Goal: Task Accomplishment & Management: Complete application form

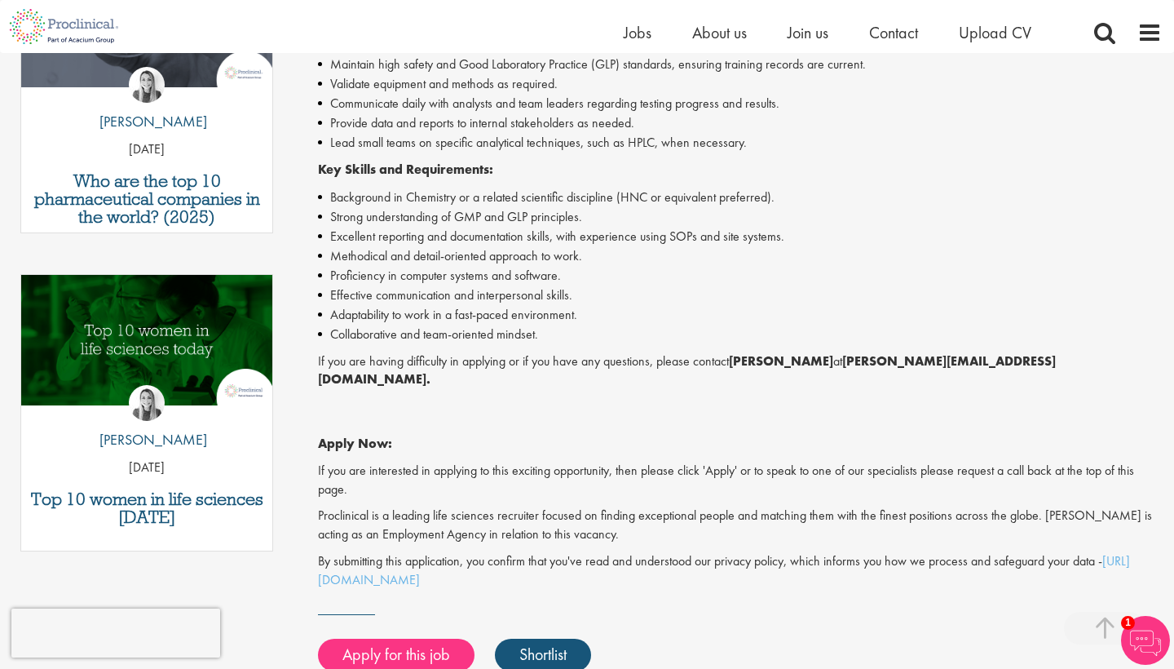
scroll to position [661, 0]
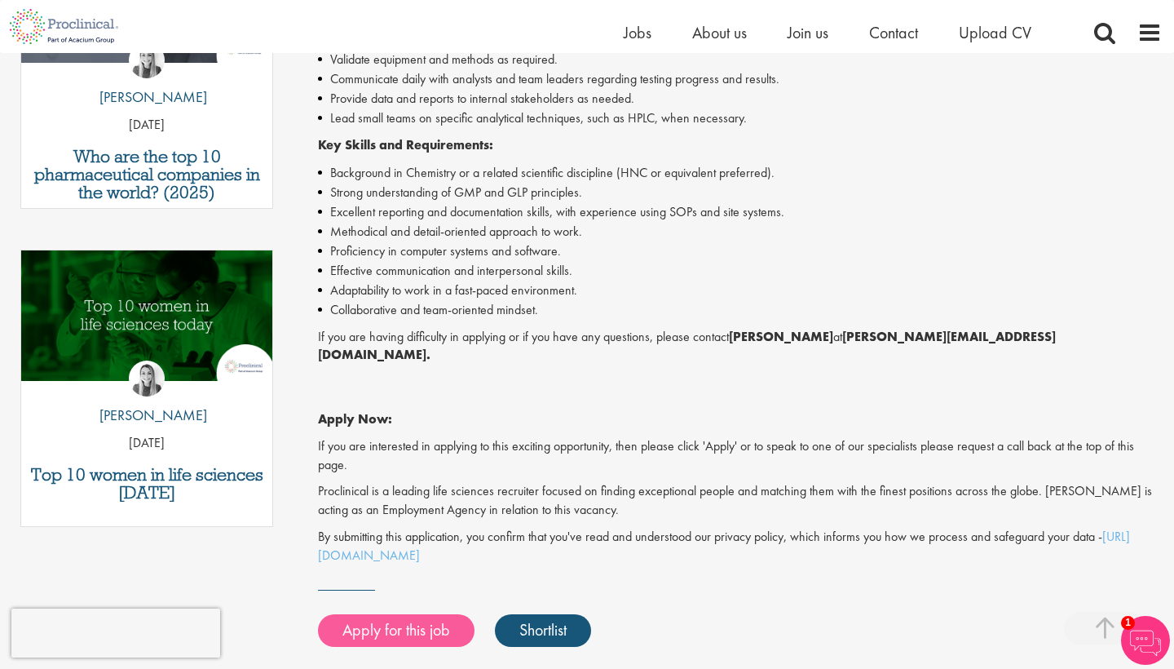
click at [430, 614] on link "Apply for this job" at bounding box center [396, 630] width 157 height 33
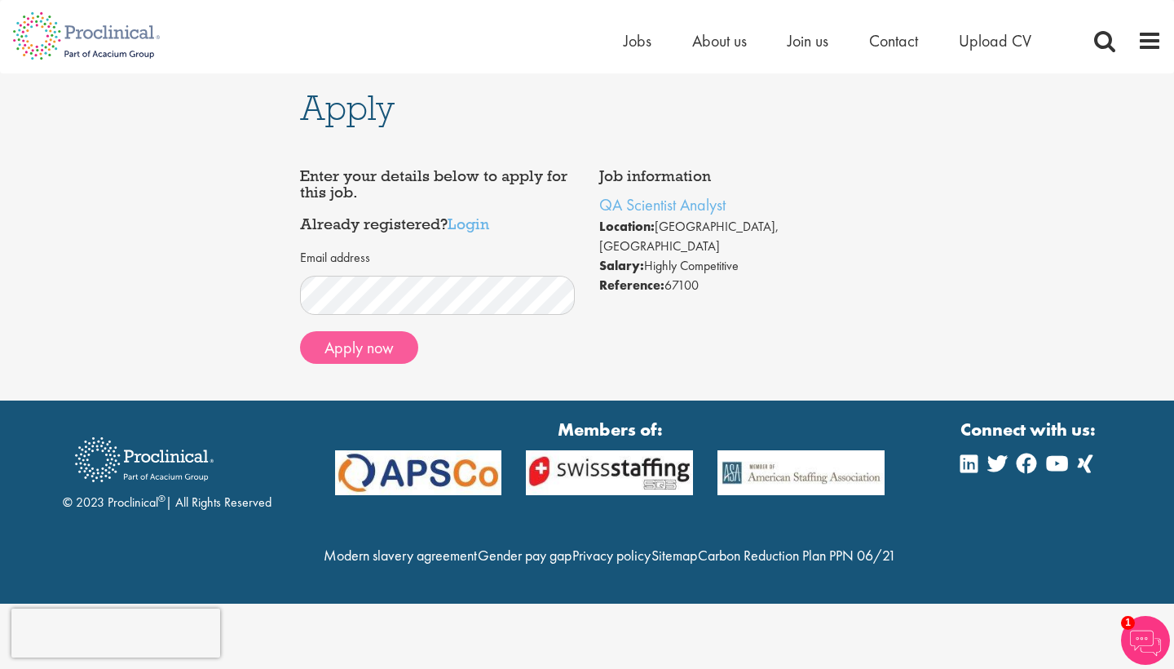
click at [365, 349] on button "Apply now" at bounding box center [359, 347] width 118 height 33
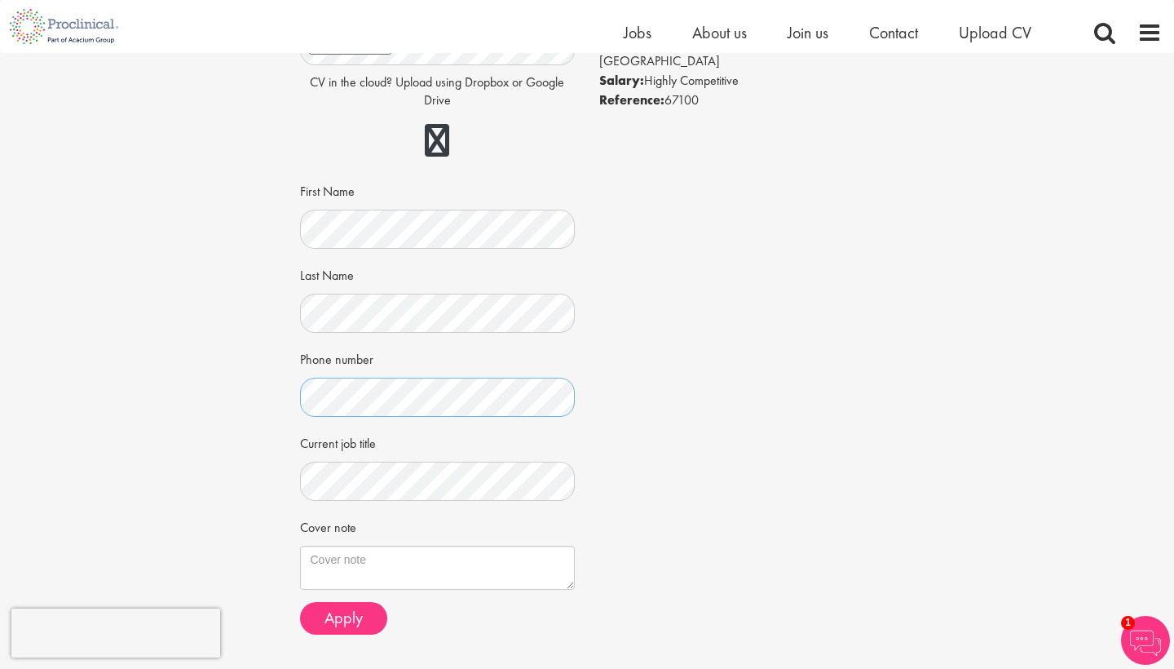
scroll to position [219, 0]
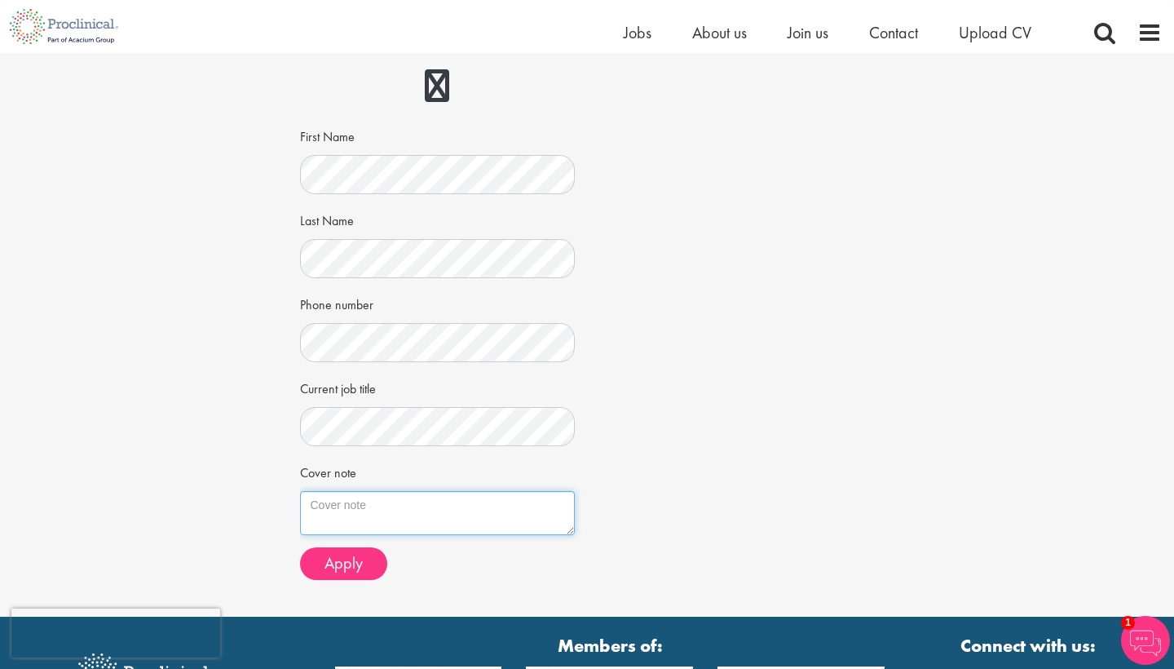
click at [387, 491] on textarea "Cover note" at bounding box center [438, 513] width 276 height 44
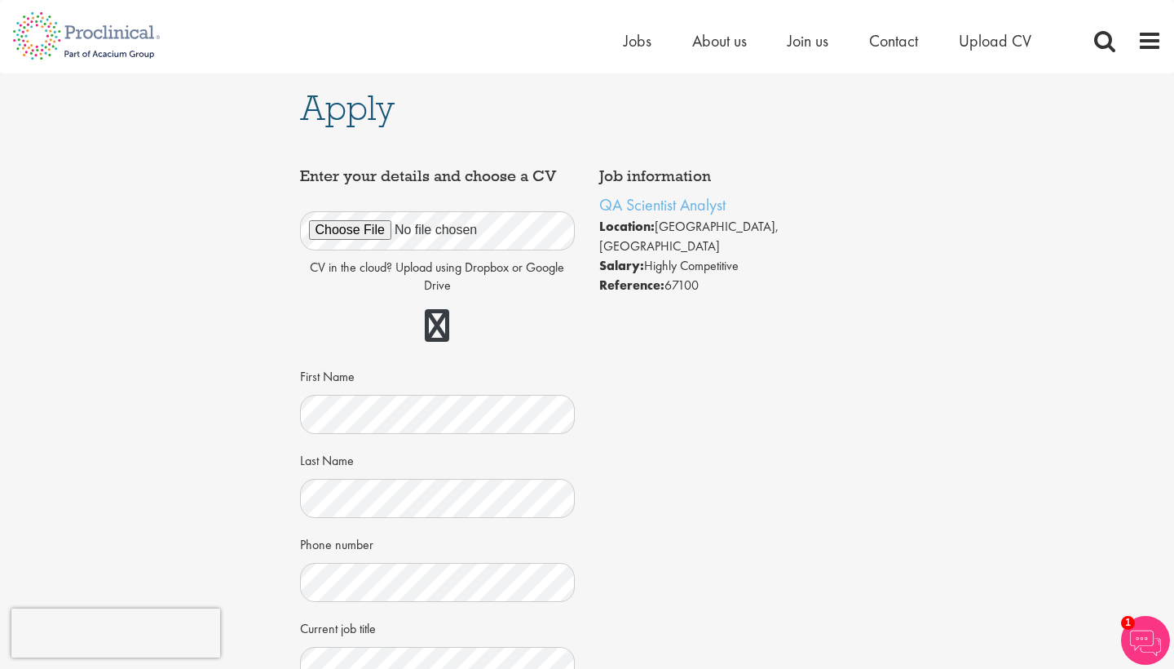
scroll to position [0, 0]
drag, startPoint x: 743, startPoint y: 206, endPoint x: 600, endPoint y: 206, distance: 142.7
click at [600, 206] on li "QA Scientist Analyst" at bounding box center [737, 204] width 276 height 24
copy link "QA Scientist Analyst"
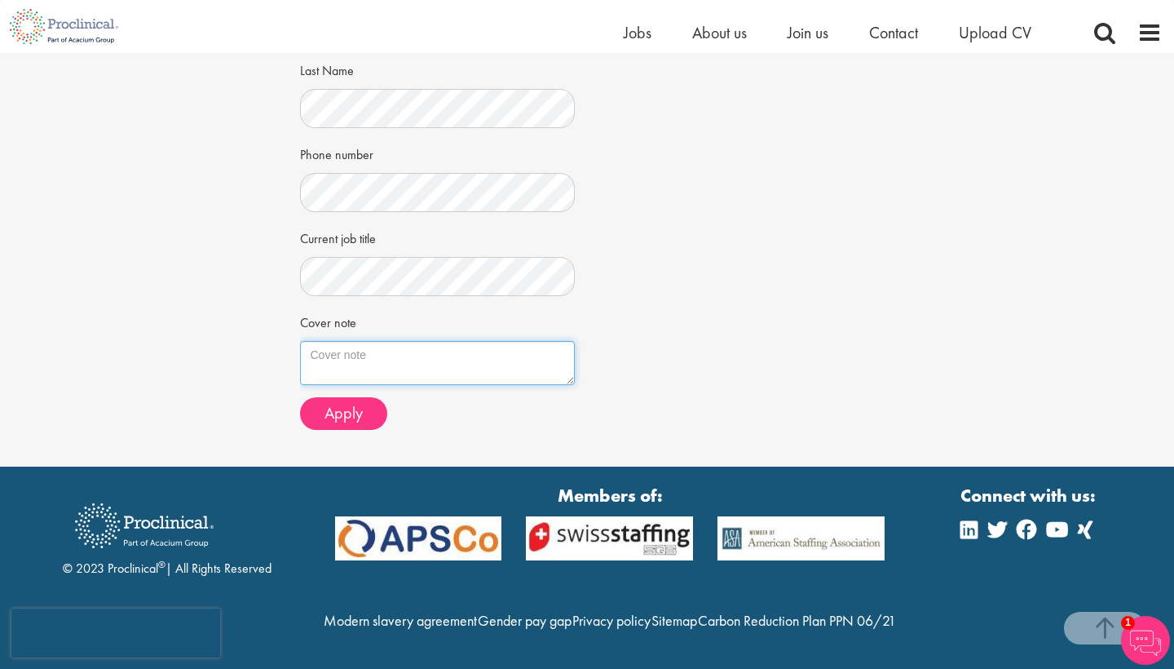
click at [493, 341] on textarea "Cover note" at bounding box center [438, 363] width 276 height 44
paste textarea "Colette Steele Brighton, East Sussex 07960 651048 | Colette.c.steele@gmail.com …"
click at [429, 341] on textarea "Cover note" at bounding box center [438, 363] width 276 height 44
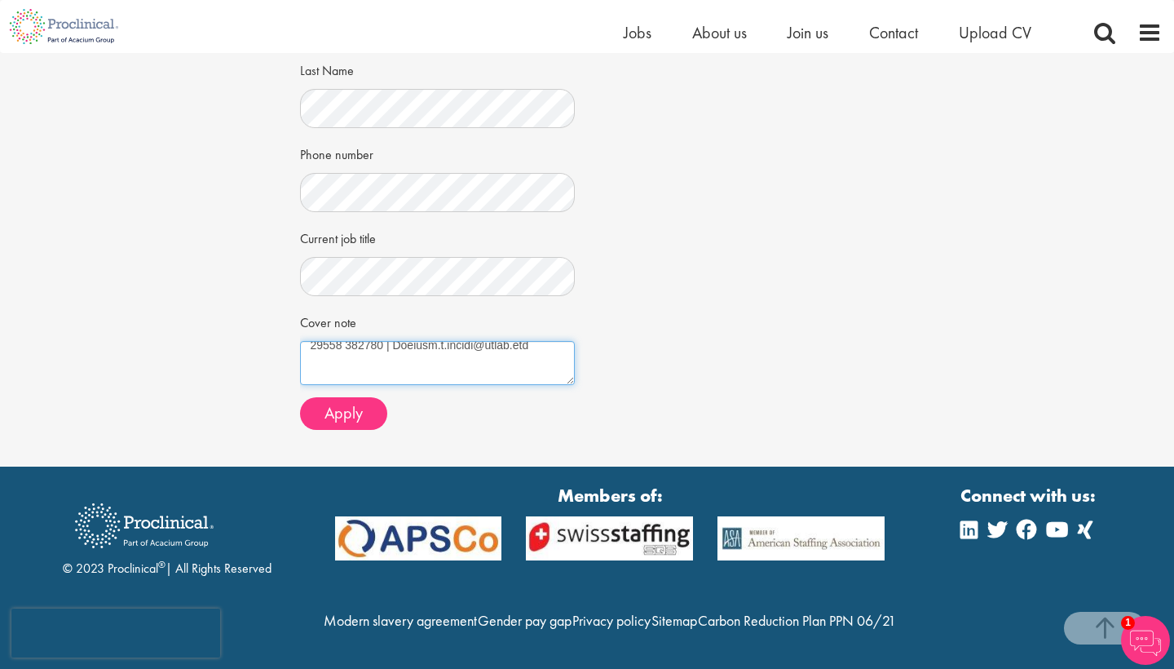
click at [426, 341] on textarea "Cover note" at bounding box center [438, 363] width 276 height 44
click at [476, 341] on textarea "Cover note" at bounding box center [438, 363] width 276 height 44
drag, startPoint x: 391, startPoint y: 321, endPoint x: 312, endPoint y: 321, distance: 78.3
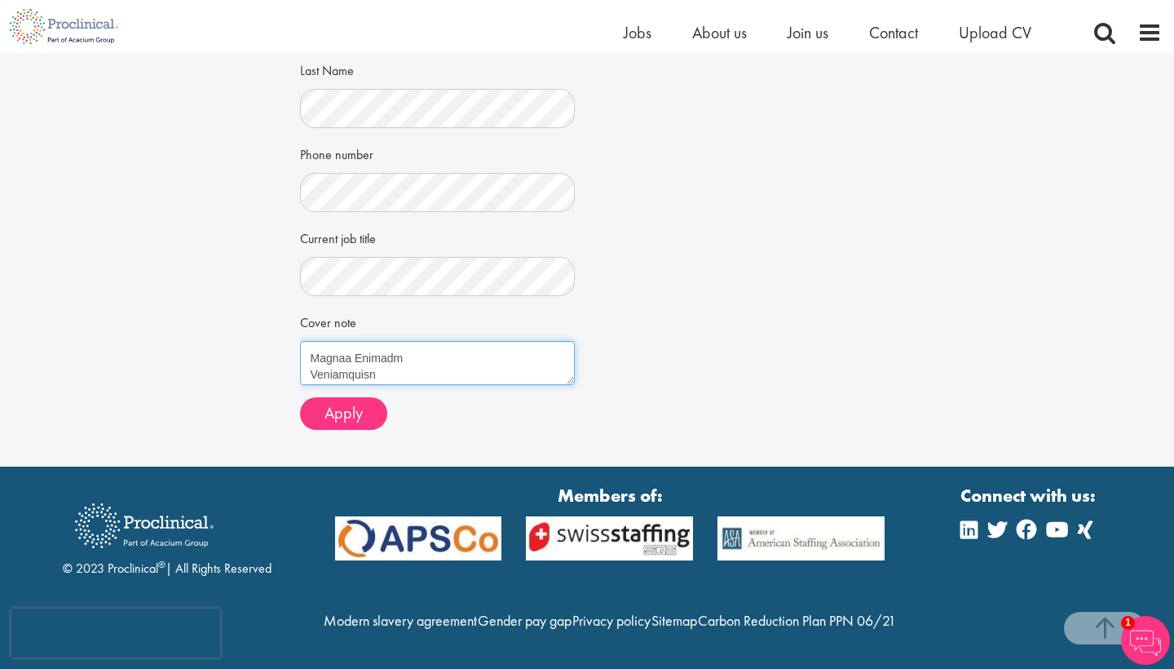
click at [312, 341] on textarea "Cover note" at bounding box center [438, 363] width 276 height 44
paste textarea "[PERSON_NAME]"
drag, startPoint x: 416, startPoint y: 330, endPoint x: 340, endPoint y: 330, distance: 75.9
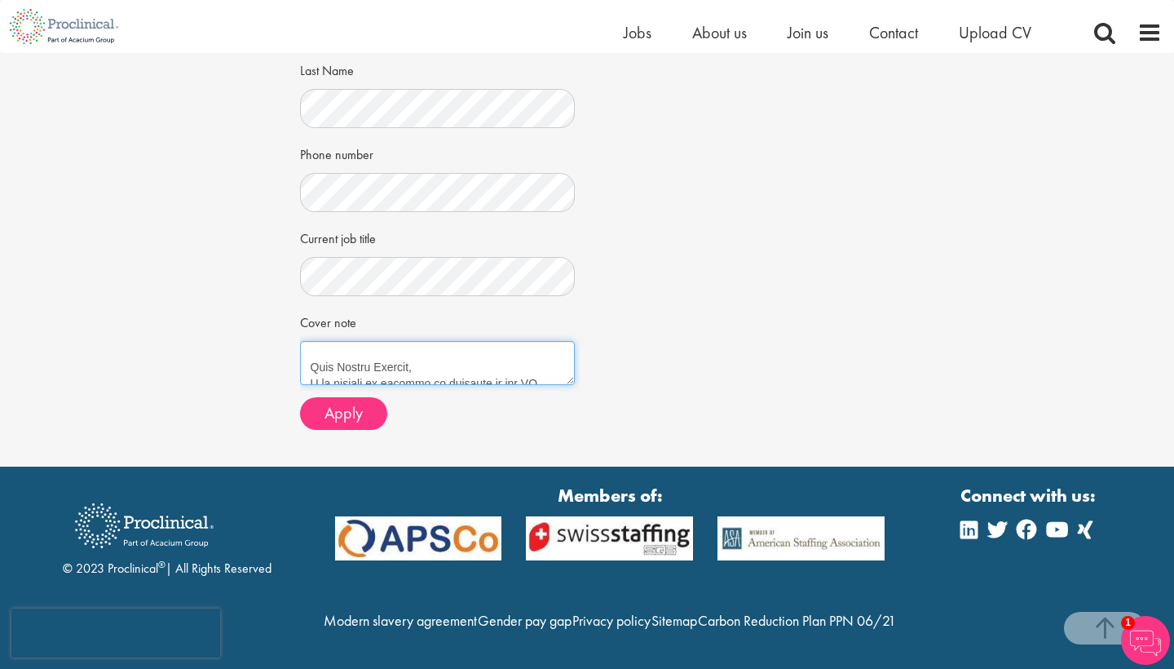
click at [340, 341] on textarea "Cover note" at bounding box center [438, 363] width 276 height 44
paste textarea "[PERSON_NAME]"
click at [446, 341] on textarea "Cover note" at bounding box center [438, 363] width 276 height 44
click at [533, 341] on textarea "Cover note" at bounding box center [438, 363] width 276 height 44
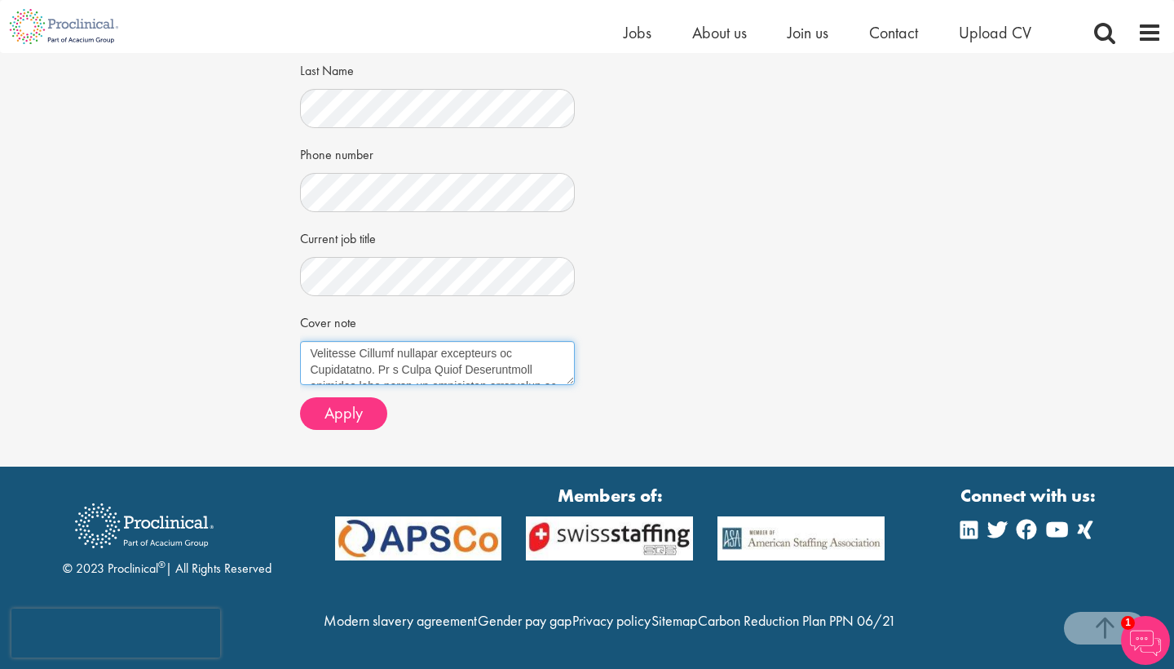
scroll to position [198, 0]
click at [529, 341] on textarea "Cover note" at bounding box center [438, 363] width 276 height 44
click at [541, 341] on textarea "Cover note" at bounding box center [438, 363] width 276 height 44
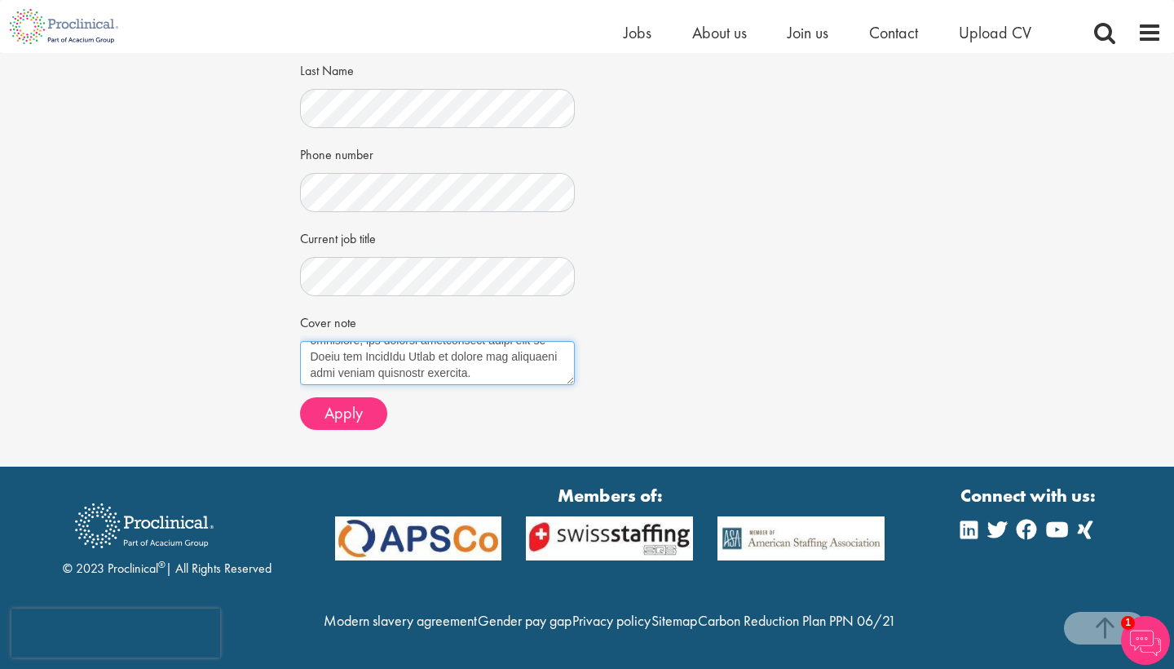
click at [523, 341] on textarea "Cover note" at bounding box center [438, 363] width 276 height 44
click at [524, 341] on textarea "Cover note" at bounding box center [438, 363] width 276 height 44
click at [542, 341] on textarea "Cover note" at bounding box center [438, 363] width 276 height 44
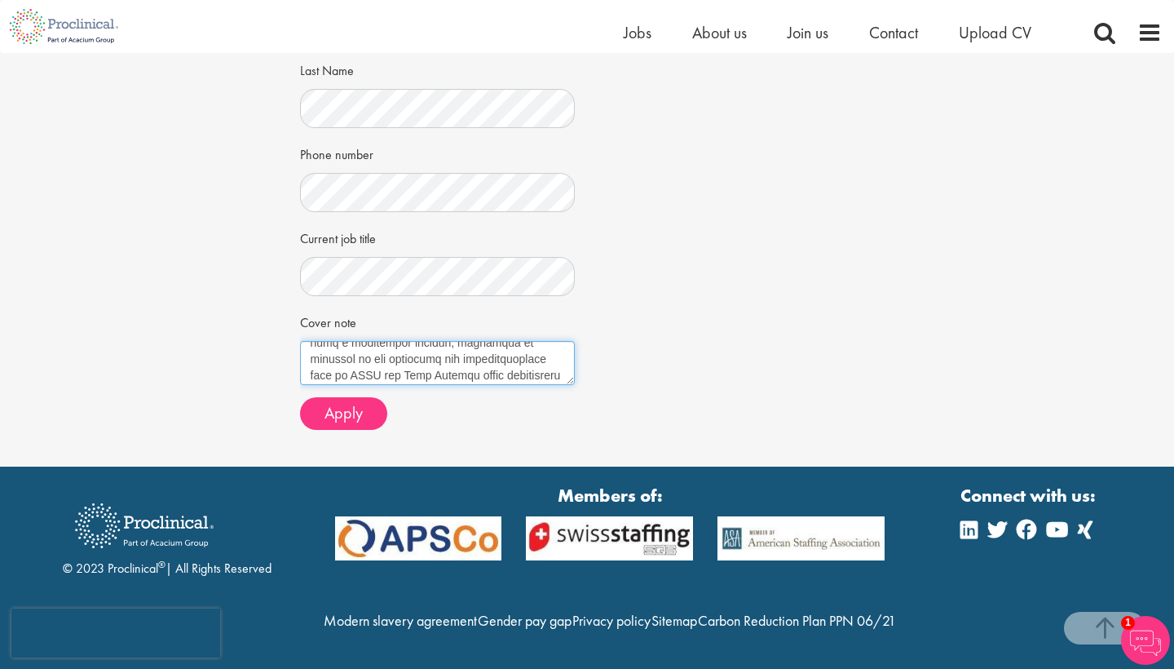
scroll to position [731, 0]
click at [540, 341] on textarea "Cover note" at bounding box center [438, 363] width 276 height 44
click at [541, 341] on textarea "Cover note" at bounding box center [438, 363] width 276 height 44
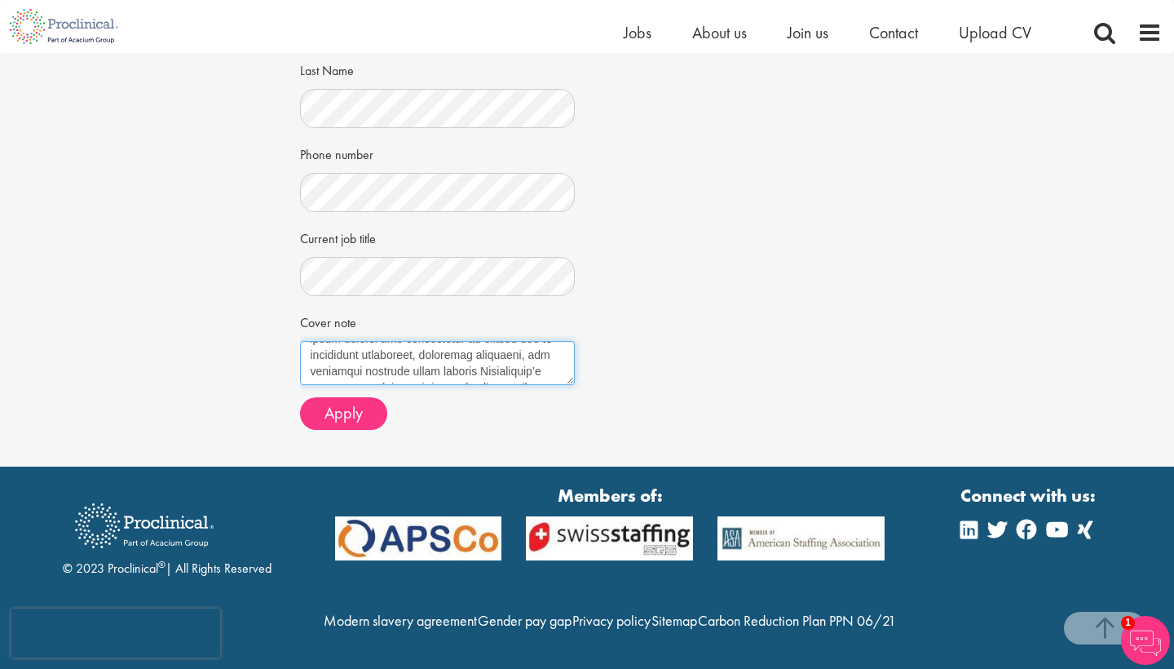
click at [543, 341] on textarea "Cover note" at bounding box center [438, 363] width 276 height 44
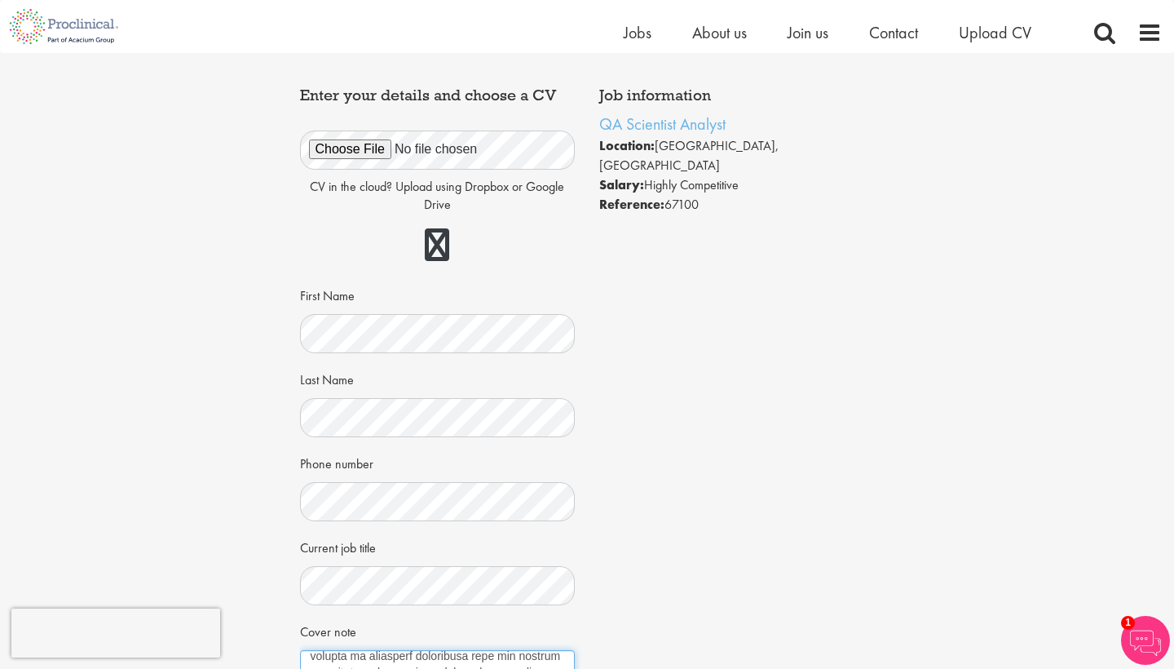
scroll to position [229, 0]
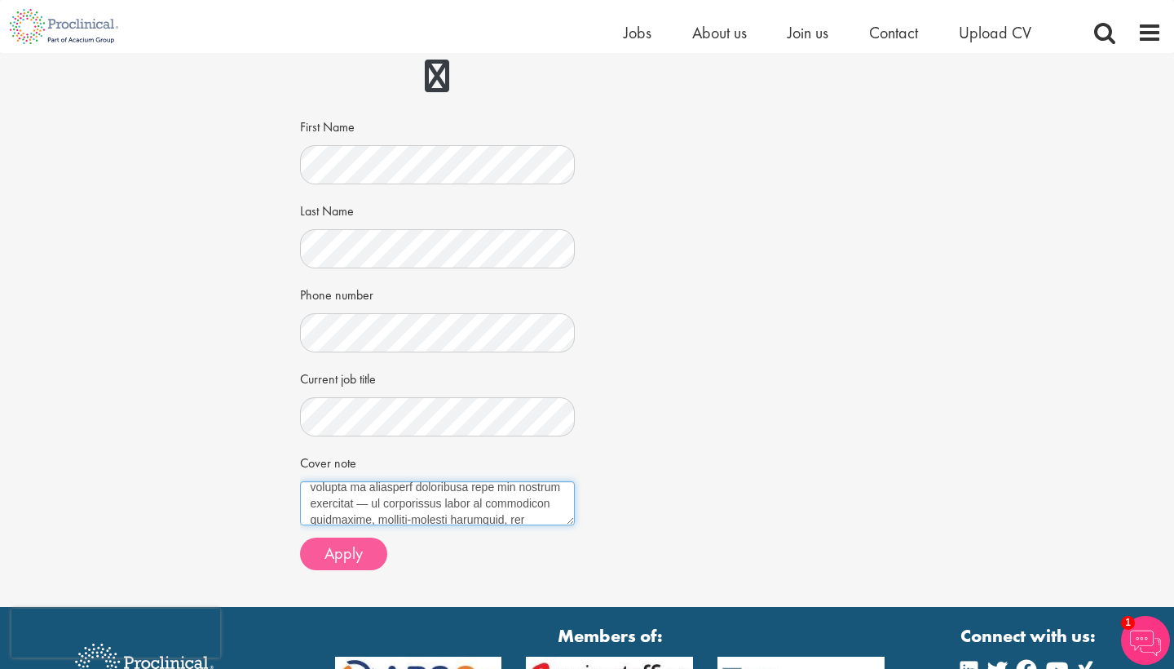
type textarea "Colette Steele Brighton, East Sussex 07960 651048 | Colette.c.steele@gmail.com …"
click at [352, 550] on span "Apply" at bounding box center [344, 552] width 38 height 21
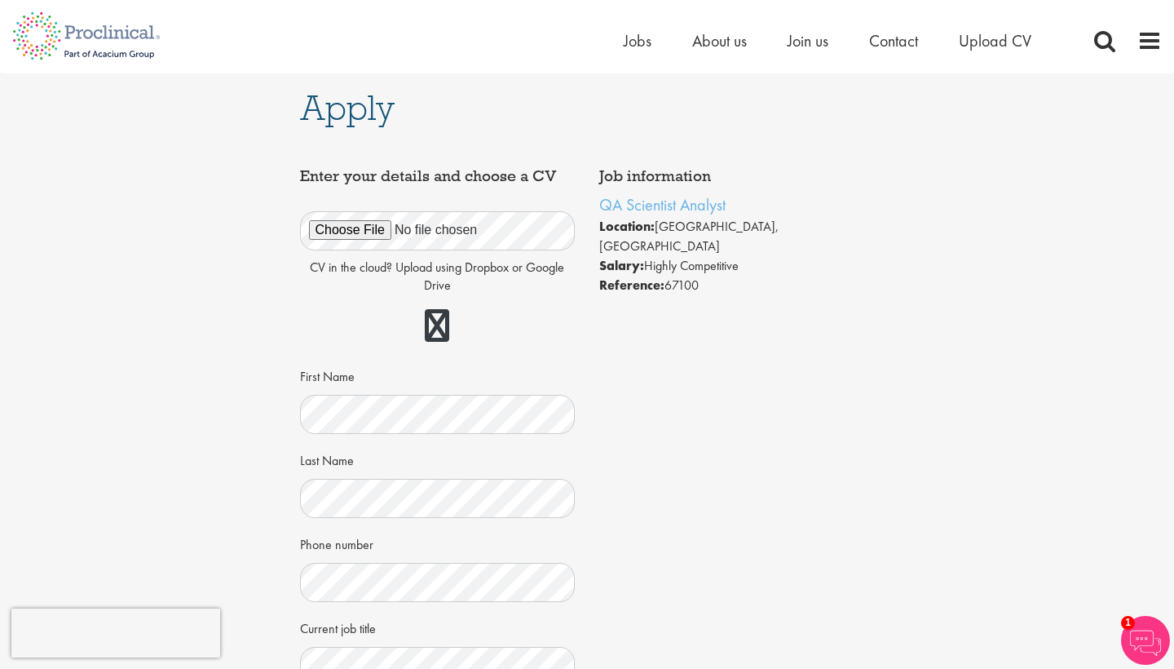
scroll to position [0, 0]
click at [870, 315] on div "Job information QA Scientist Analyst Location: Brighton, England Salary: Highly…" at bounding box center [587, 496] width 599 height 672
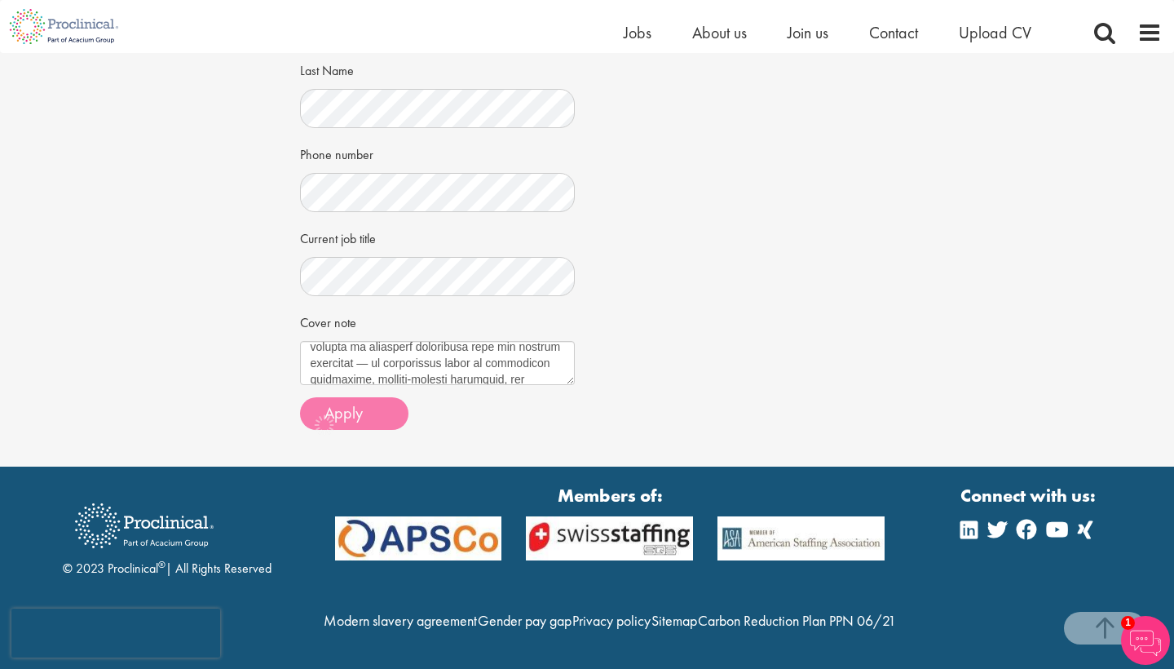
scroll to position [399, 0]
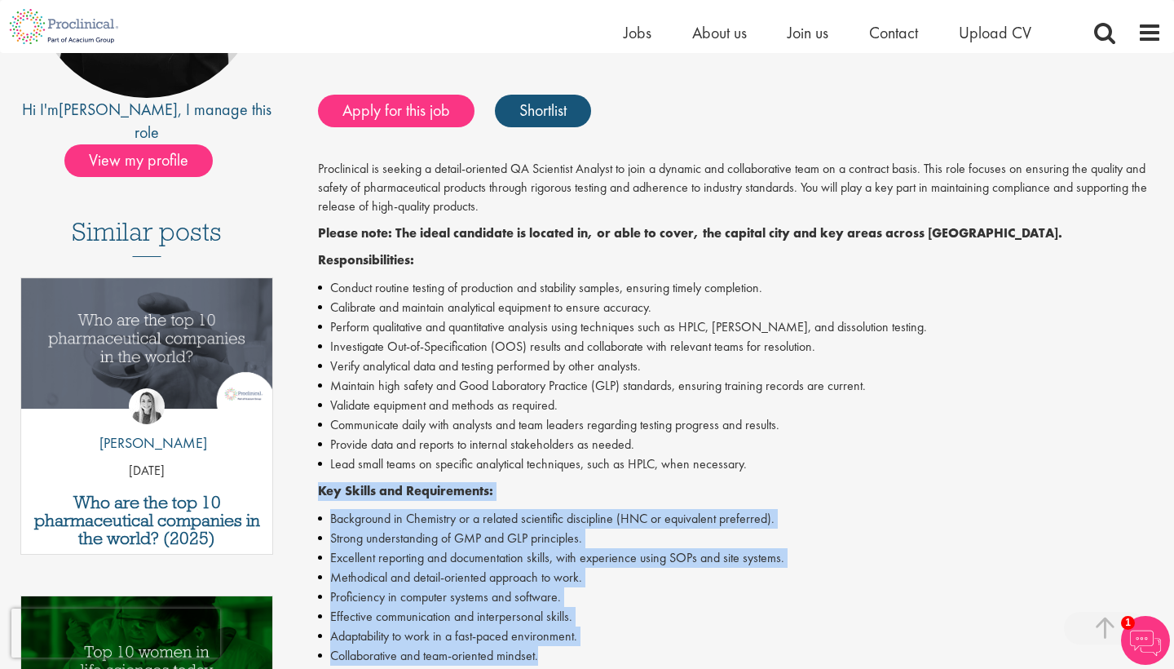
scroll to position [314, 0]
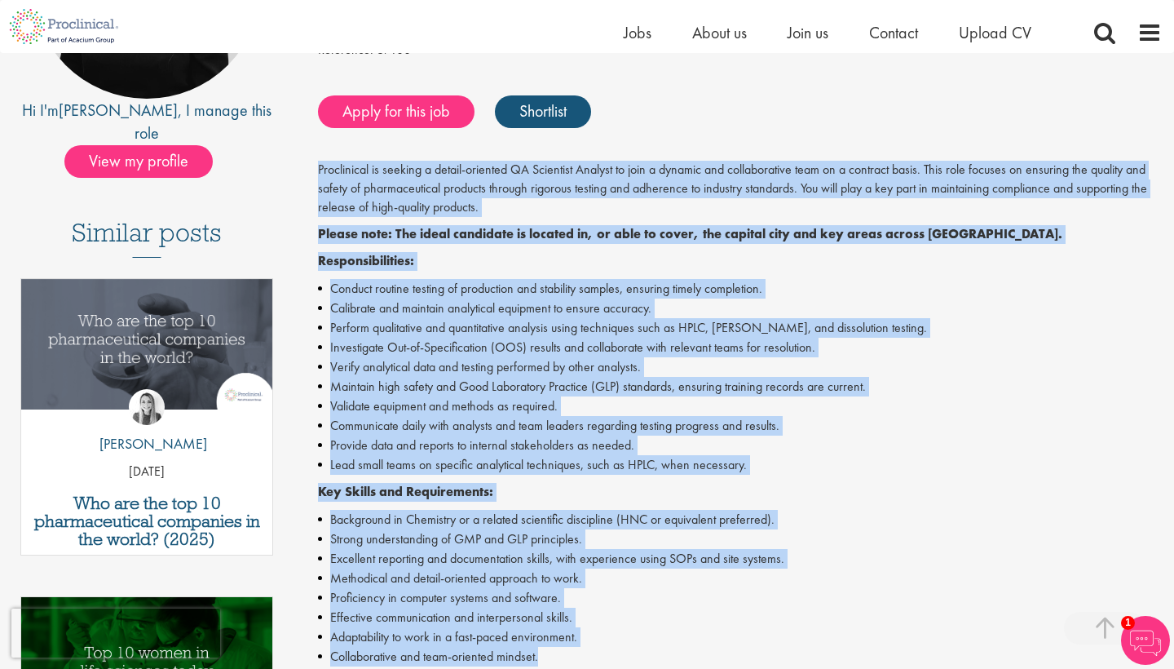
drag, startPoint x: 545, startPoint y: 468, endPoint x: 317, endPoint y: 170, distance: 375.4
click at [317, 170] on div "QA Scientist Analyst Salary: Highly Competitive Job type: Contract Discipline: …" at bounding box center [734, 502] width 881 height 1267
copy div "Proclinical is seeking a detail-oriented QA Scientist Analyst to join a dynamic…"
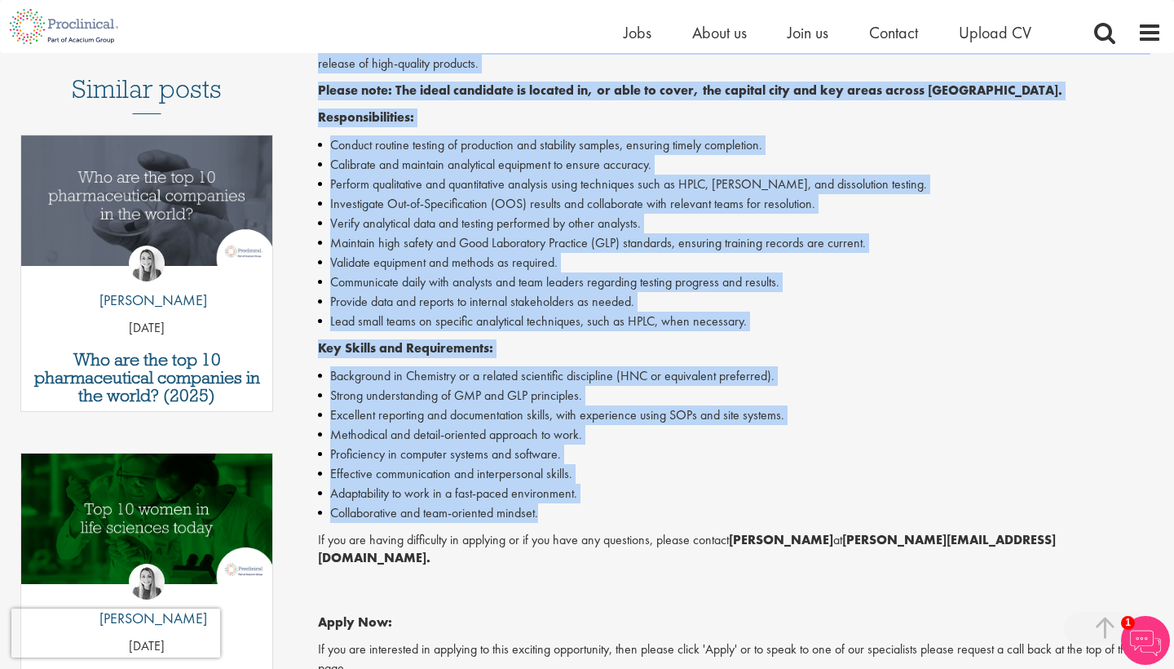
scroll to position [456, 0]
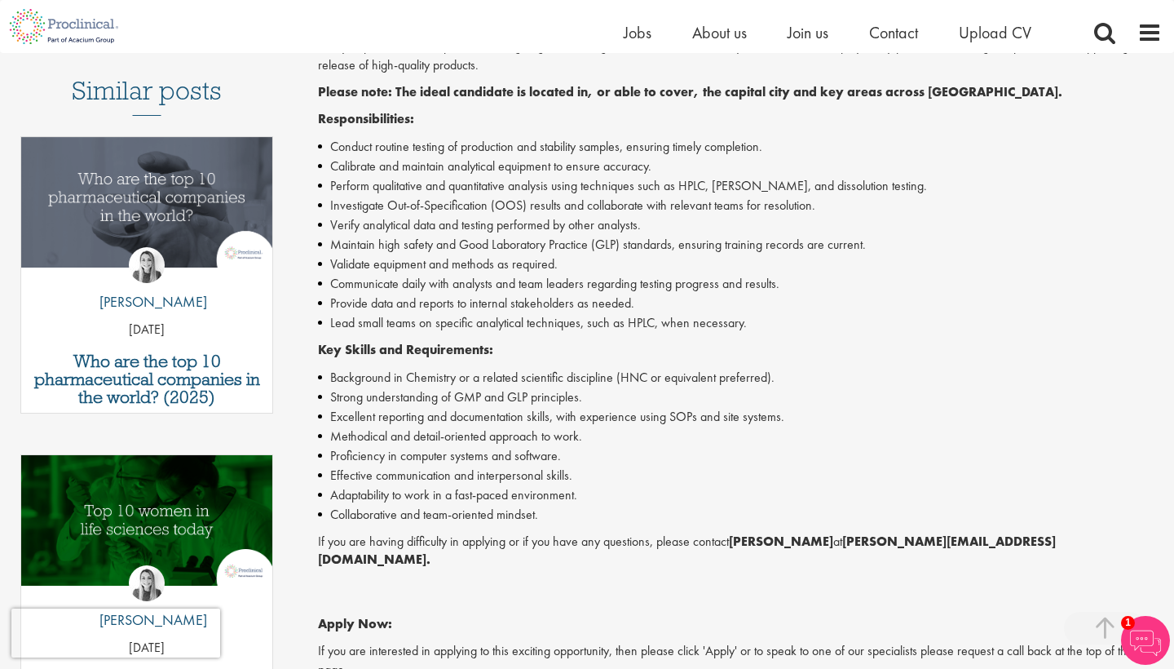
click at [669, 254] on li "Validate equipment and methods as required." at bounding box center [740, 264] width 844 height 20
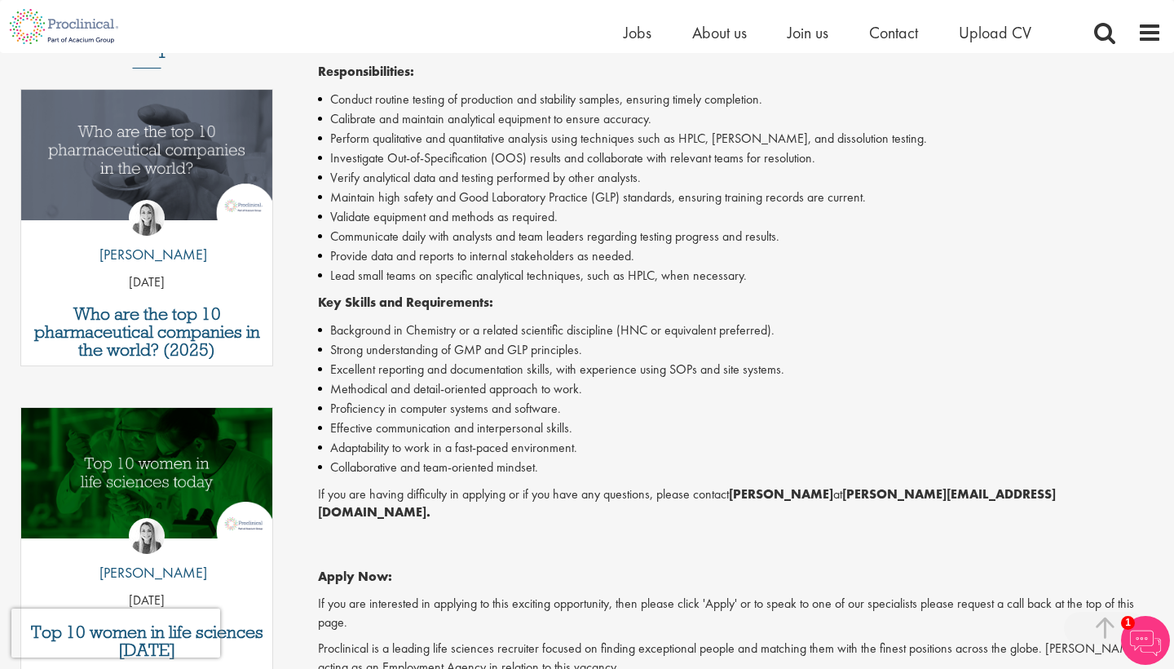
scroll to position [789, 0]
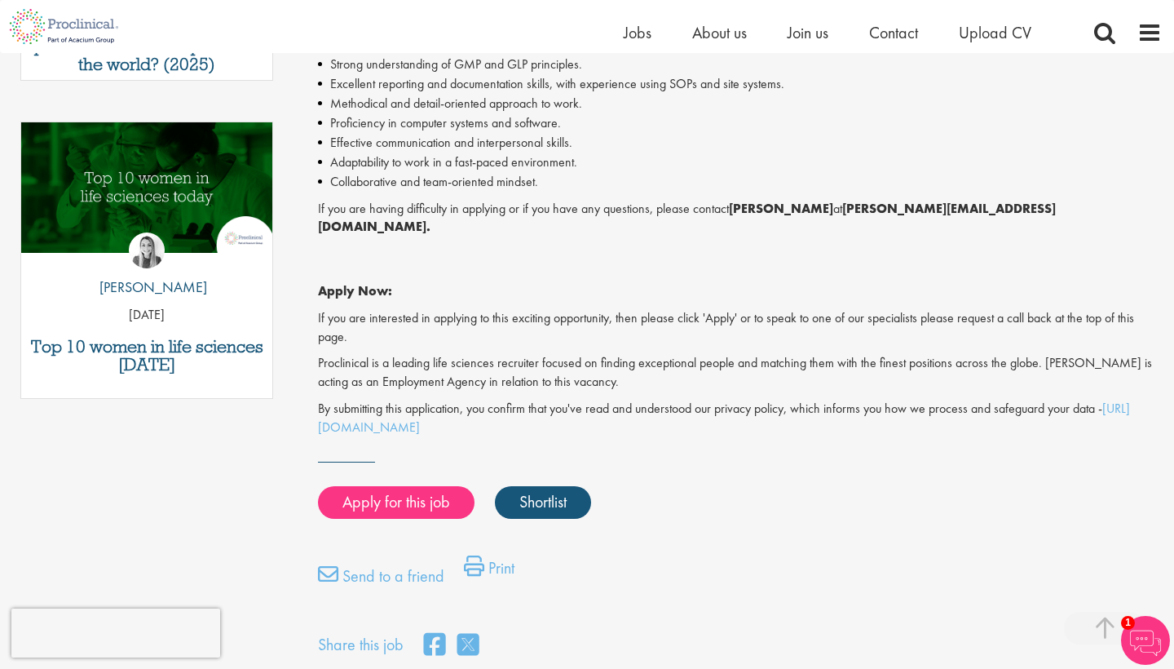
drag, startPoint x: 847, startPoint y: 196, endPoint x: 740, endPoint y: 192, distance: 106.9
click at [740, 200] on strong "Molly Colclough" at bounding box center [781, 208] width 104 height 17
copy p "Molly Colclough"
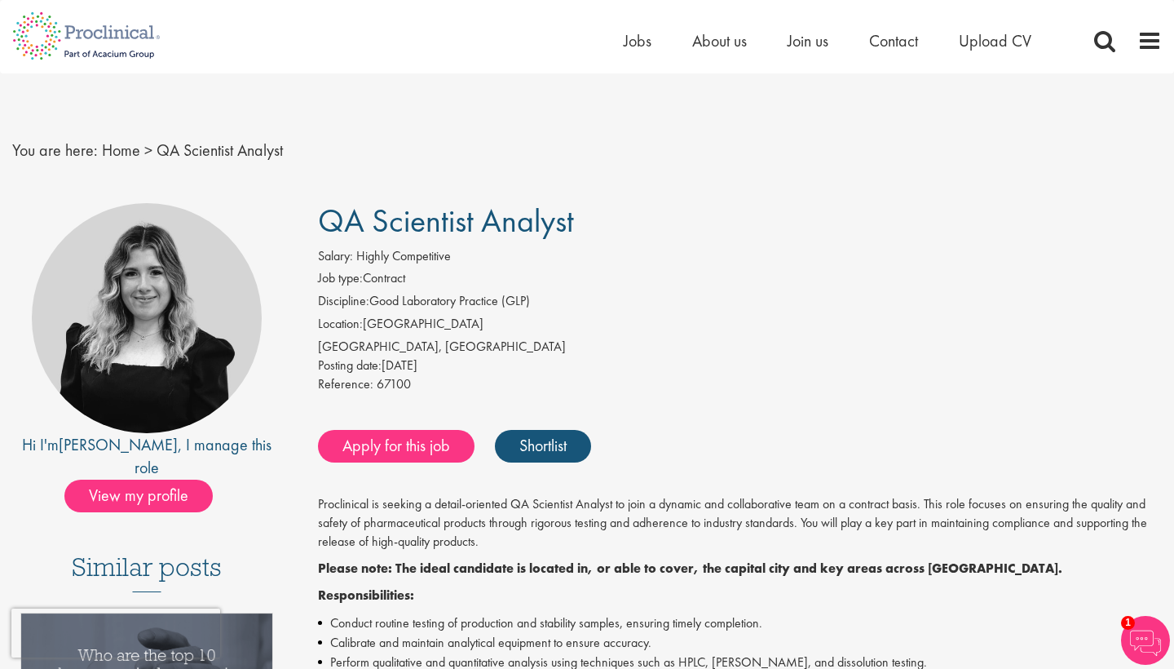
scroll to position [0, 0]
click at [644, 39] on span "Jobs" at bounding box center [638, 40] width 28 height 21
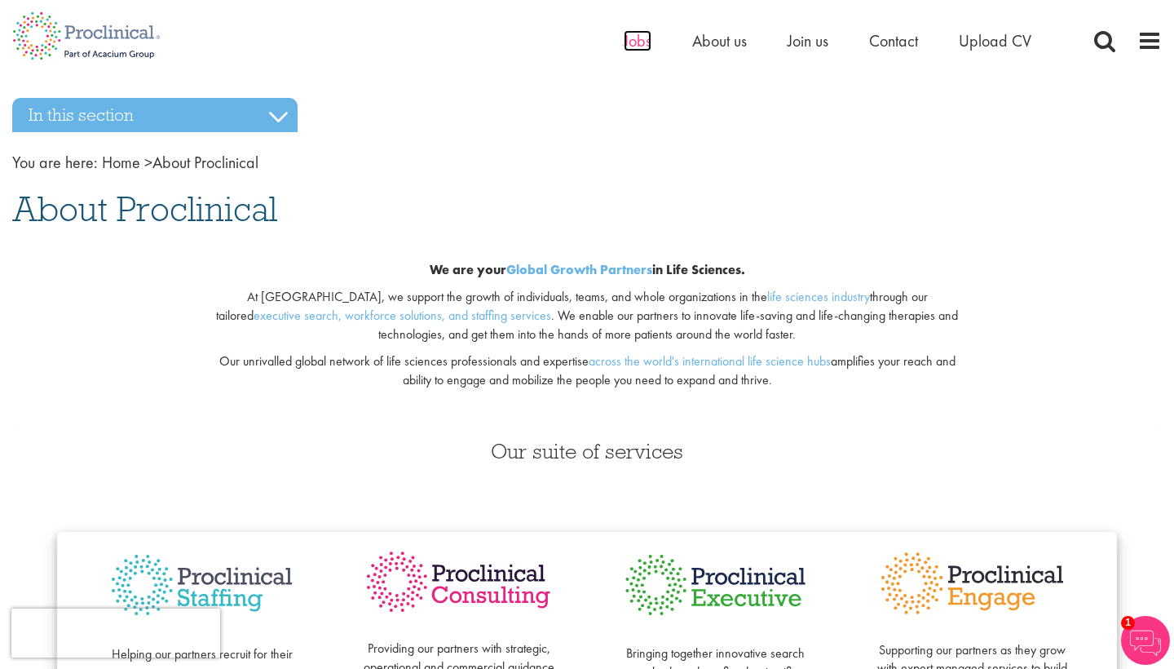
click at [649, 36] on span "Jobs" at bounding box center [638, 40] width 28 height 21
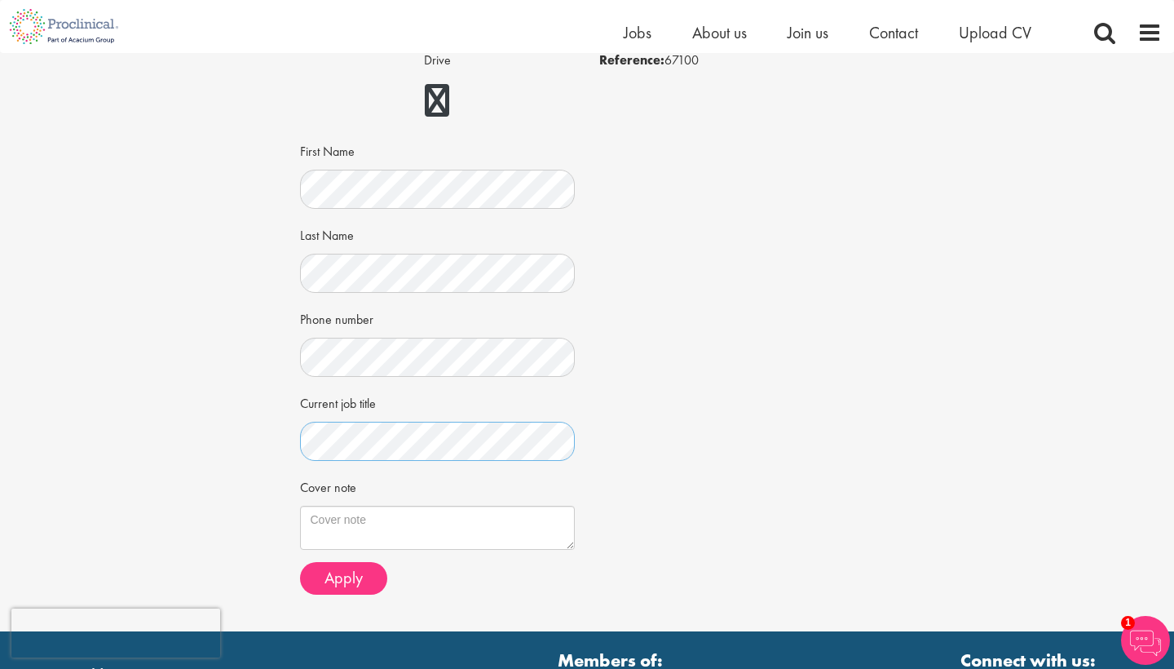
scroll to position [214, 0]
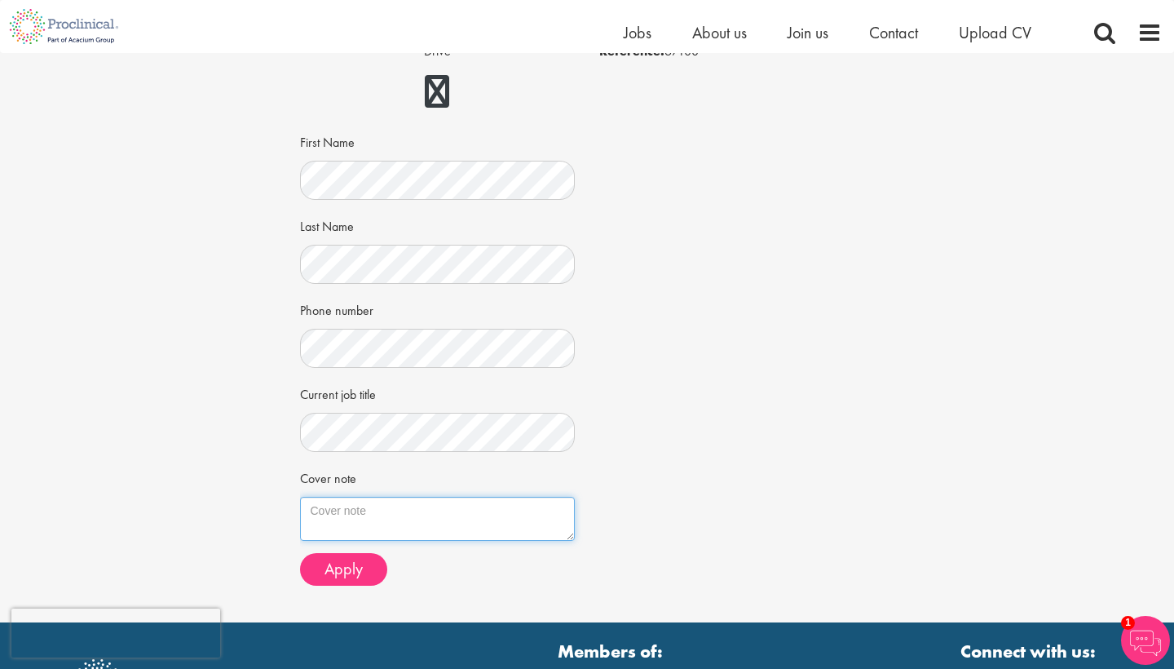
click at [422, 521] on textarea "Cover note" at bounding box center [438, 519] width 276 height 44
click at [534, 499] on textarea "Cover note" at bounding box center [438, 519] width 276 height 44
paste textarea "Colette Steele Brighton, East Sussex 07960 651048 | Colette.c.steele@gmail.com …"
click at [550, 505] on textarea "Cover note" at bounding box center [438, 519] width 276 height 44
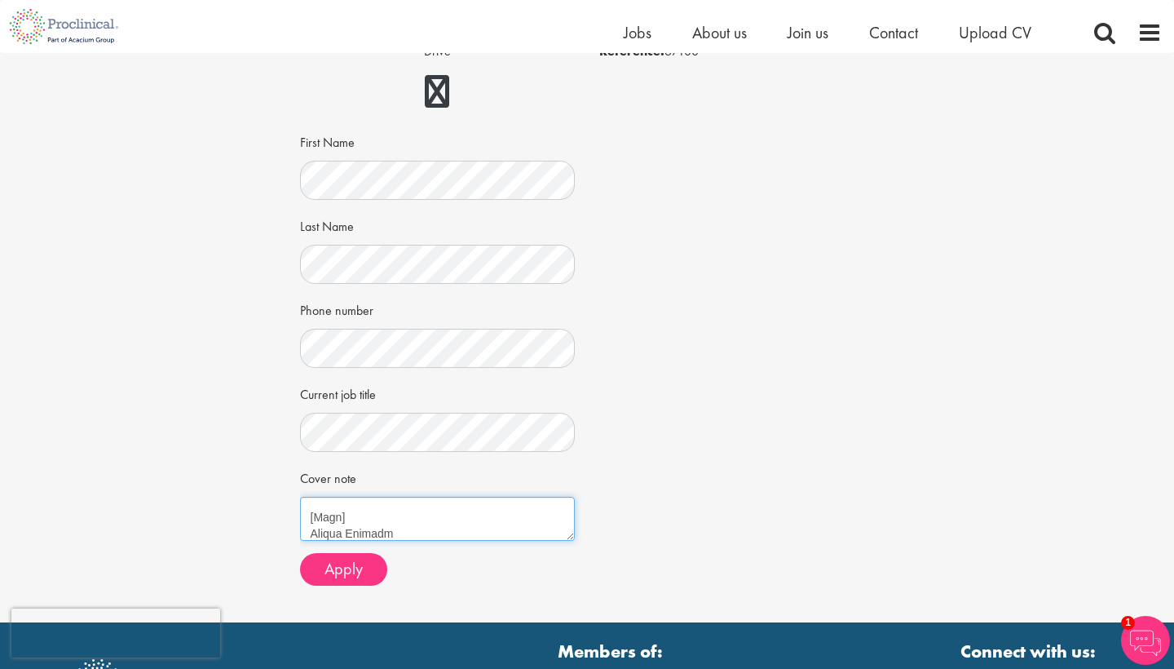
scroll to position [68, 0]
click at [340, 502] on textarea "Cover note" at bounding box center [438, 519] width 276 height 44
click at [395, 499] on textarea "Cover note" at bounding box center [438, 519] width 276 height 44
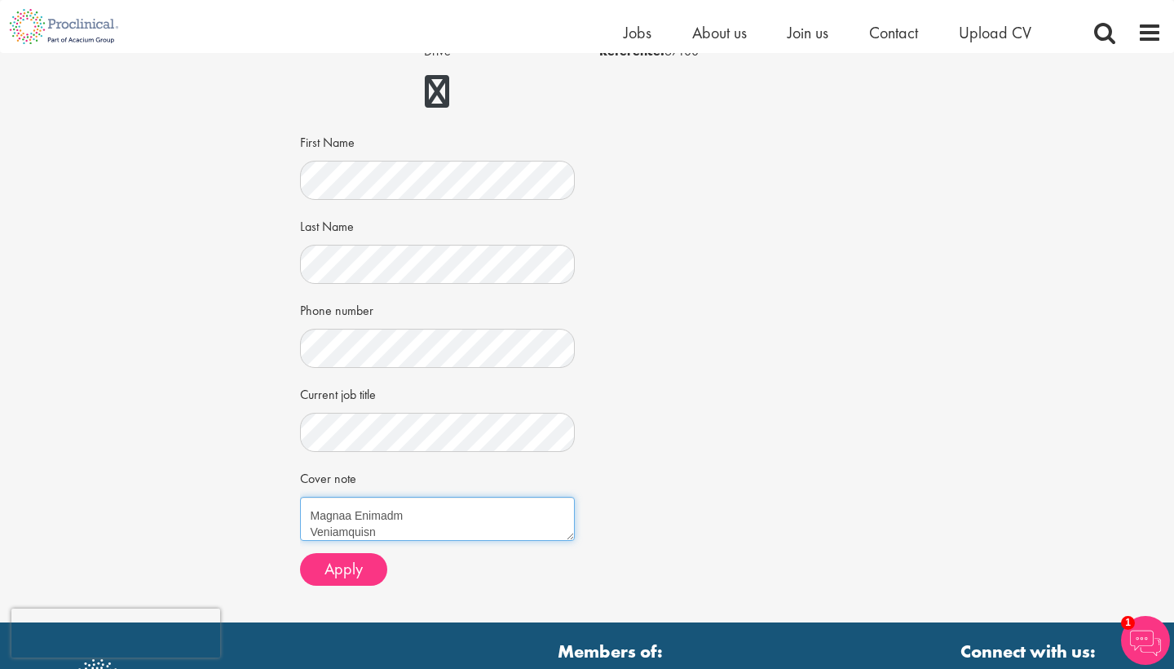
drag, startPoint x: 387, startPoint y: 507, endPoint x: 309, endPoint y: 506, distance: 78.3
click at [309, 506] on textarea "Cover note" at bounding box center [438, 519] width 276 height 44
paste textarea "[PERSON_NAME]"
click at [391, 500] on textarea "Cover note" at bounding box center [438, 519] width 276 height 44
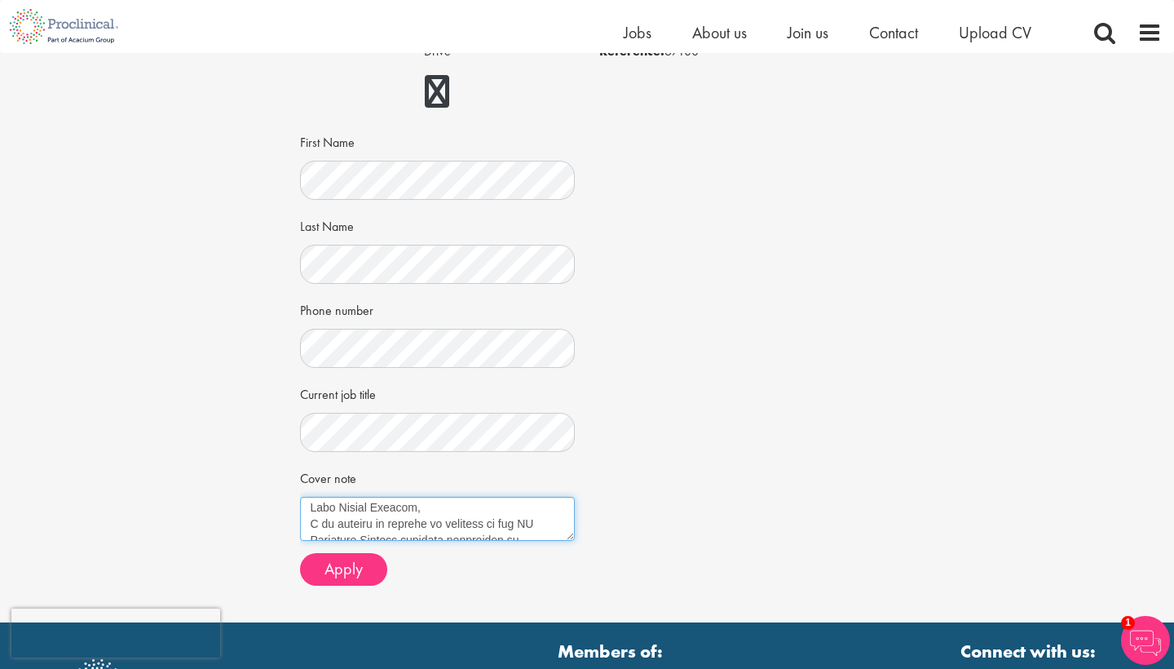
scroll to position [166, 0]
drag, startPoint x: 417, startPoint y: 502, endPoint x: 342, endPoint y: 502, distance: 75.0
click at [342, 502] on textarea "Cover note" at bounding box center [438, 519] width 276 height 44
paste textarea "[PERSON_NAME]"
click at [435, 506] on textarea "Cover note" at bounding box center [438, 519] width 276 height 44
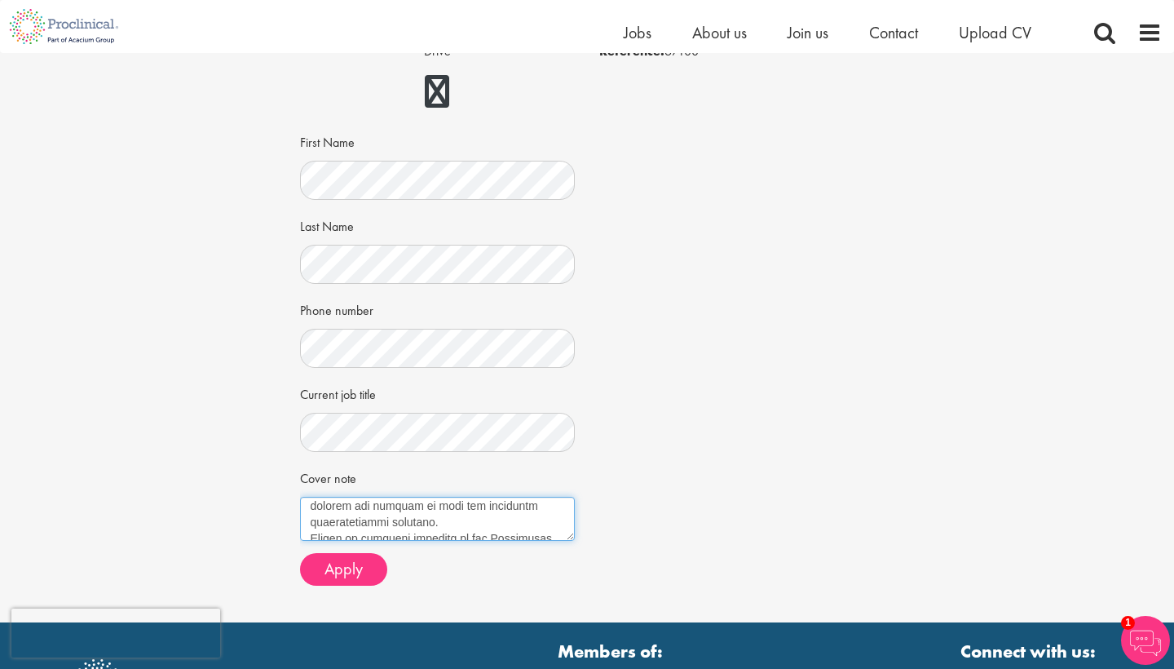
scroll to position [332, 0]
click at [547, 502] on textarea "Cover note" at bounding box center [438, 519] width 276 height 44
click at [532, 503] on textarea "Cover note" at bounding box center [438, 519] width 276 height 44
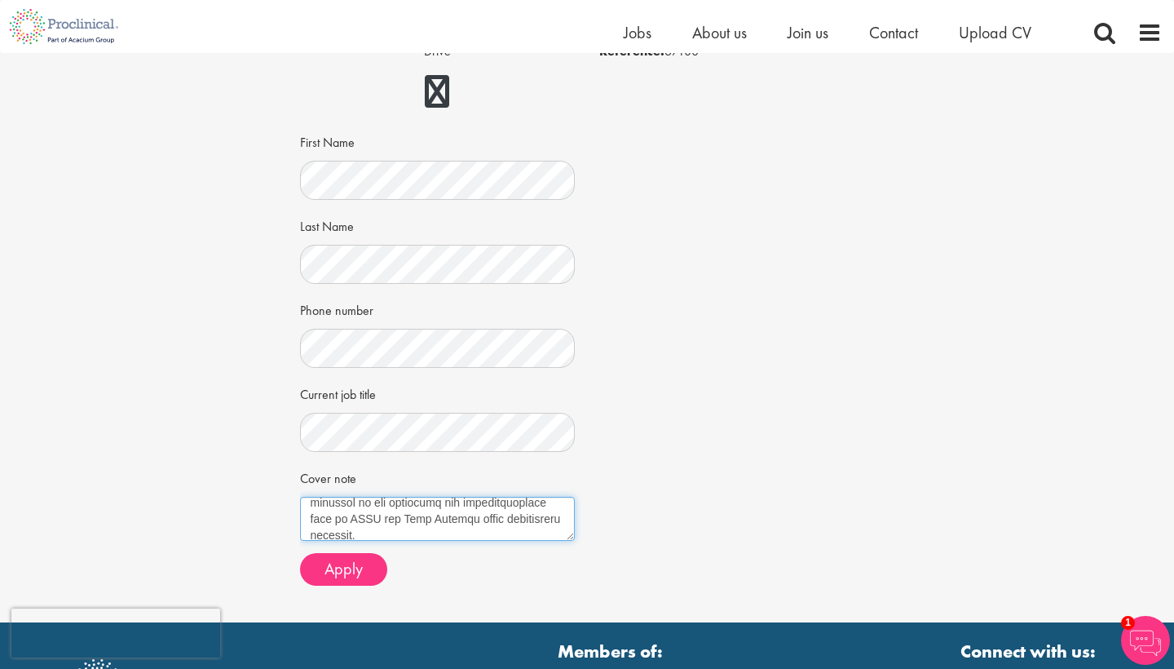
click at [547, 501] on textarea "Cover note" at bounding box center [438, 519] width 276 height 44
click at [551, 502] on textarea "Cover note" at bounding box center [438, 519] width 276 height 44
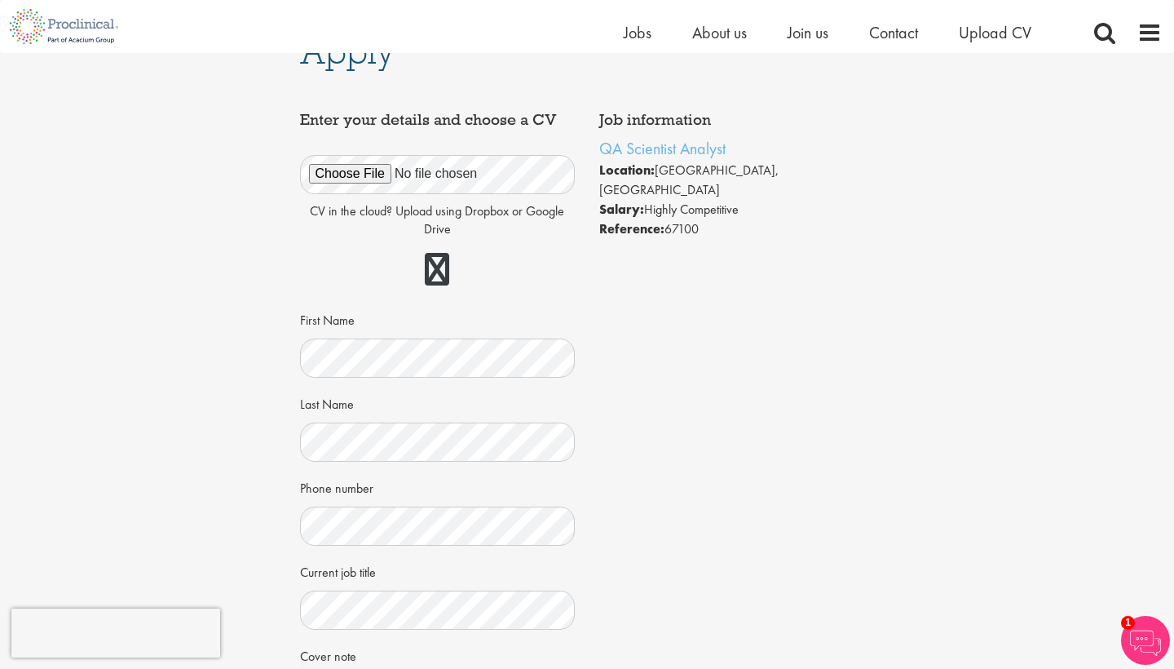
scroll to position [190, 0]
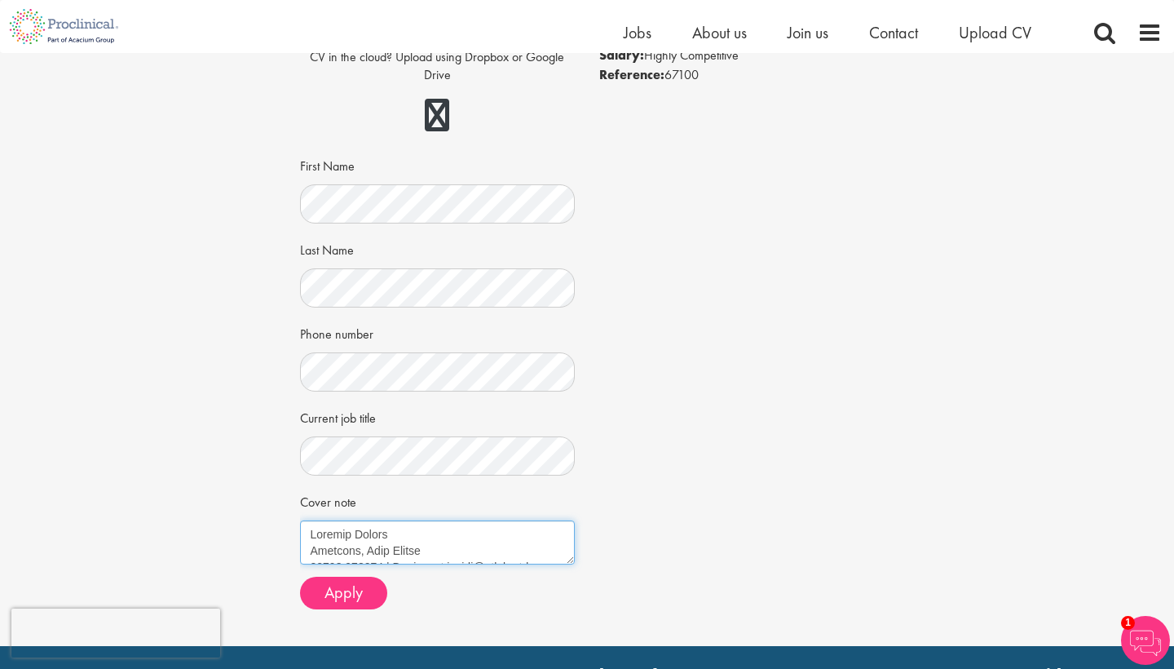
drag, startPoint x: 441, startPoint y: 520, endPoint x: 290, endPoint y: 516, distance: 150.9
click at [290, 516] on div "Apply Job information QA Scientist Analyst Location: Brighton, England Salary: …" at bounding box center [587, 254] width 599 height 783
type textarea "Colette Steele Brighton, East Sussex 07960 651048 | Colette.c.steele@gmail.com …"
click at [643, 564] on div "Job information QA Scientist Analyst Location: Brighton, England Salary: Highly…" at bounding box center [587, 285] width 599 height 672
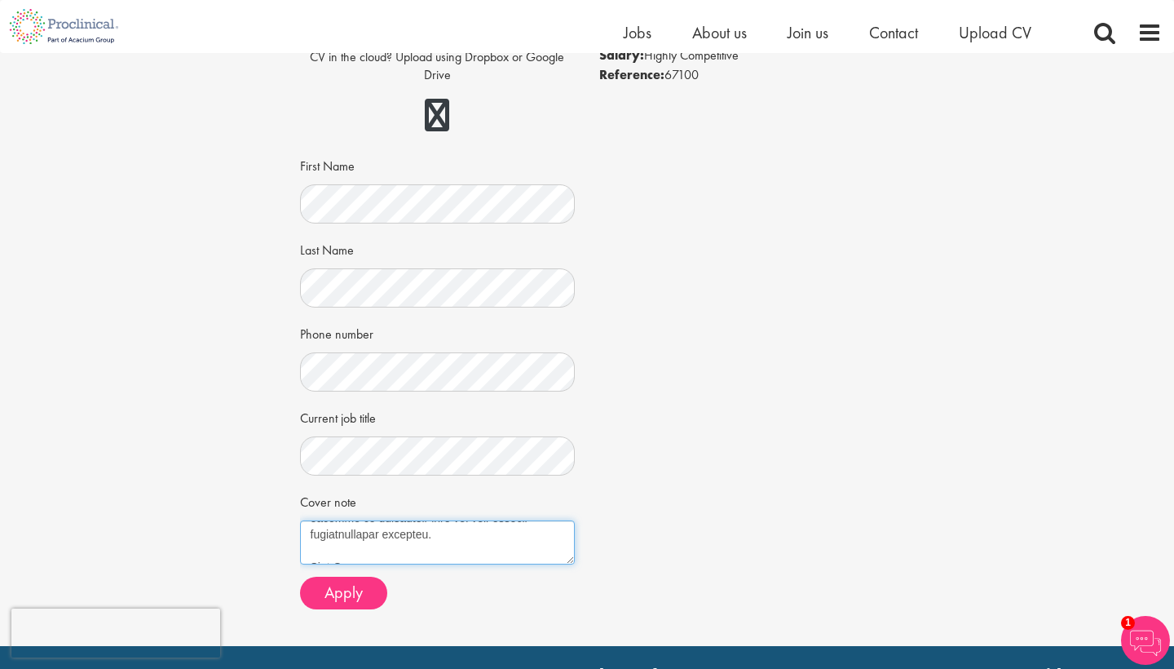
drag, startPoint x: 308, startPoint y: 525, endPoint x: 506, endPoint y: 651, distance: 234.0
click at [506, 651] on body "This website uses cookies. By continuing to use this site, you are giving your …" at bounding box center [587, 329] width 1174 height 1038
click at [360, 591] on span "Apply" at bounding box center [344, 592] width 38 height 21
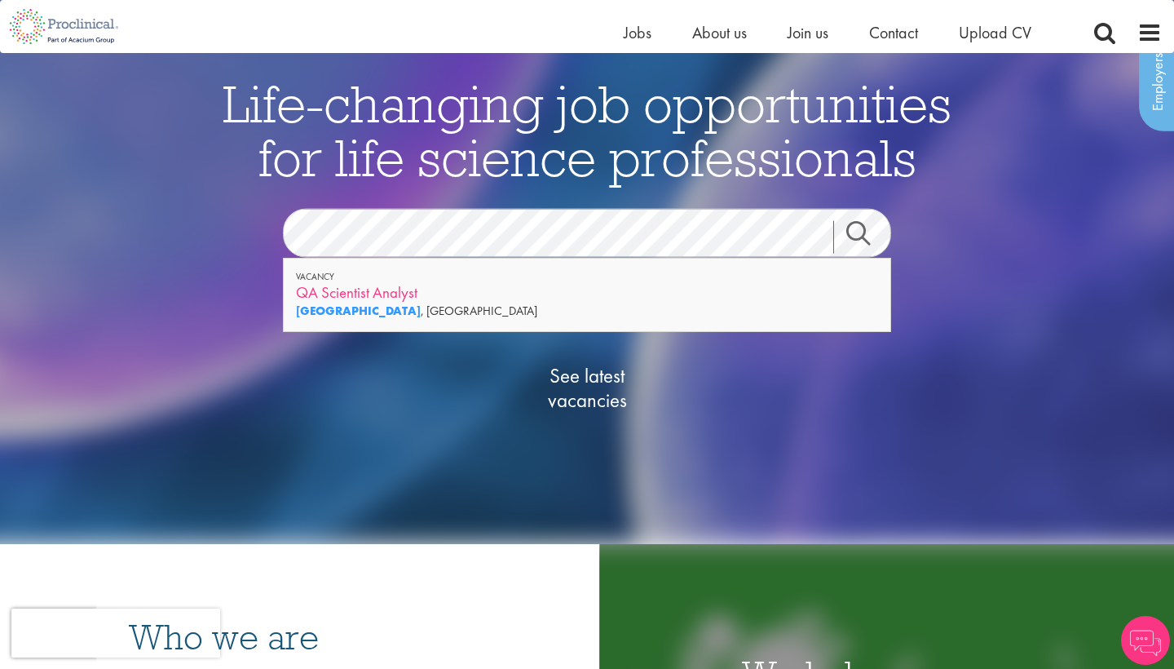
click at [374, 290] on div "QA Scientist Analyst" at bounding box center [587, 292] width 582 height 20
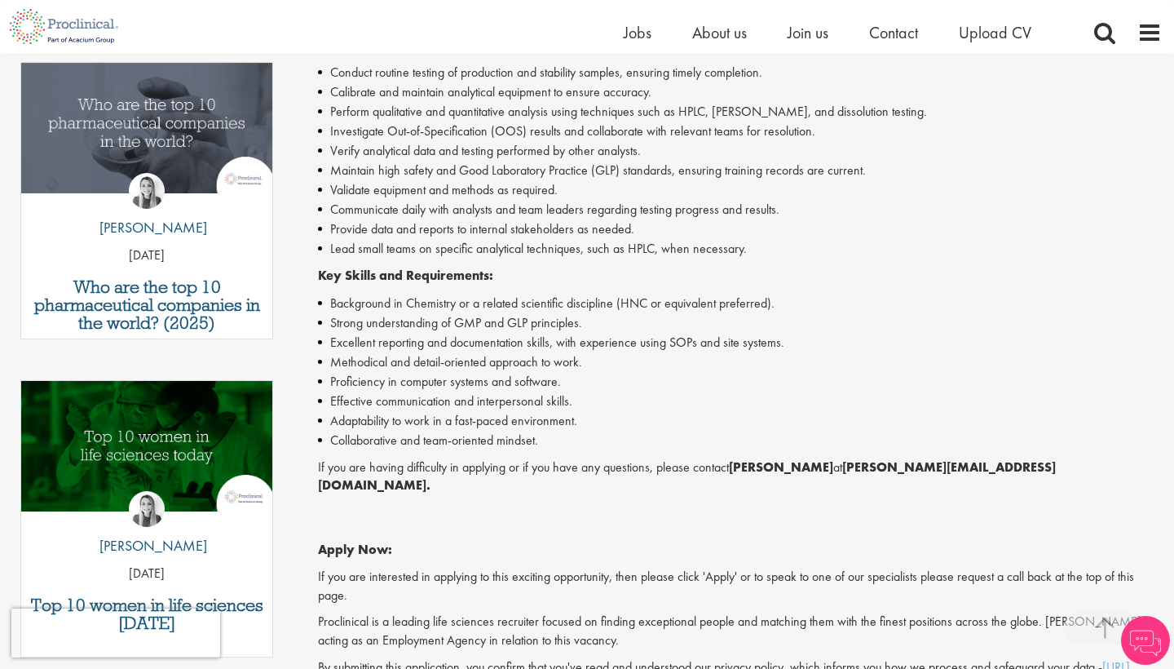
scroll to position [633, 0]
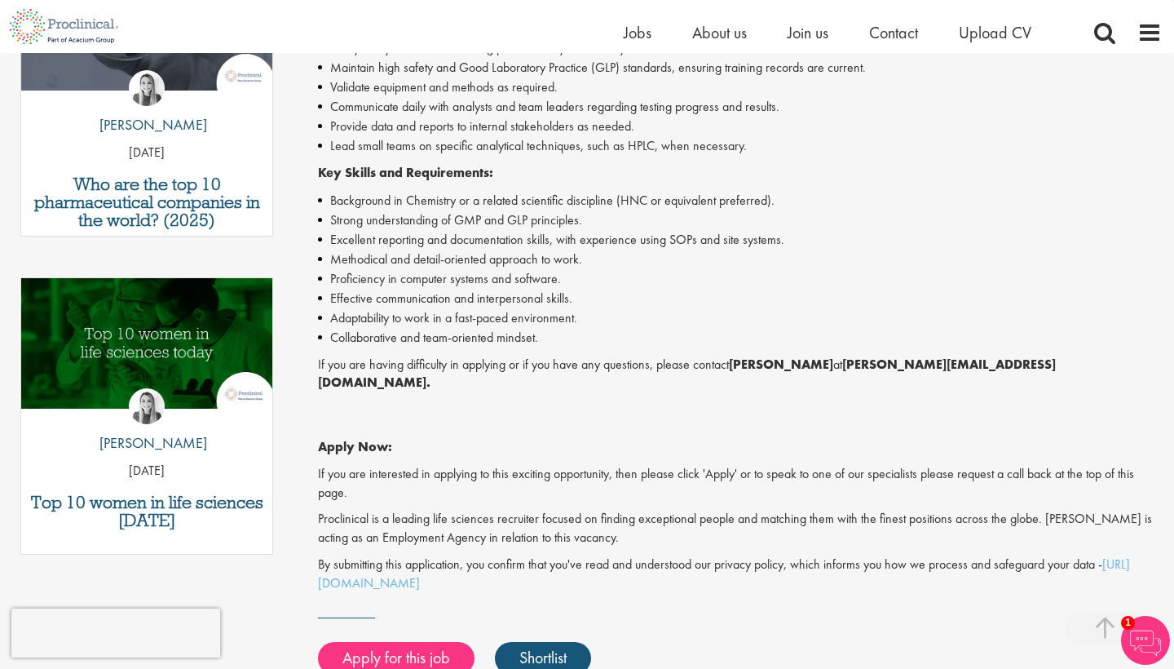
drag, startPoint x: 844, startPoint y: 357, endPoint x: 737, endPoint y: 359, distance: 106.9
click at [737, 359] on strong "[PERSON_NAME]" at bounding box center [781, 364] width 104 height 17
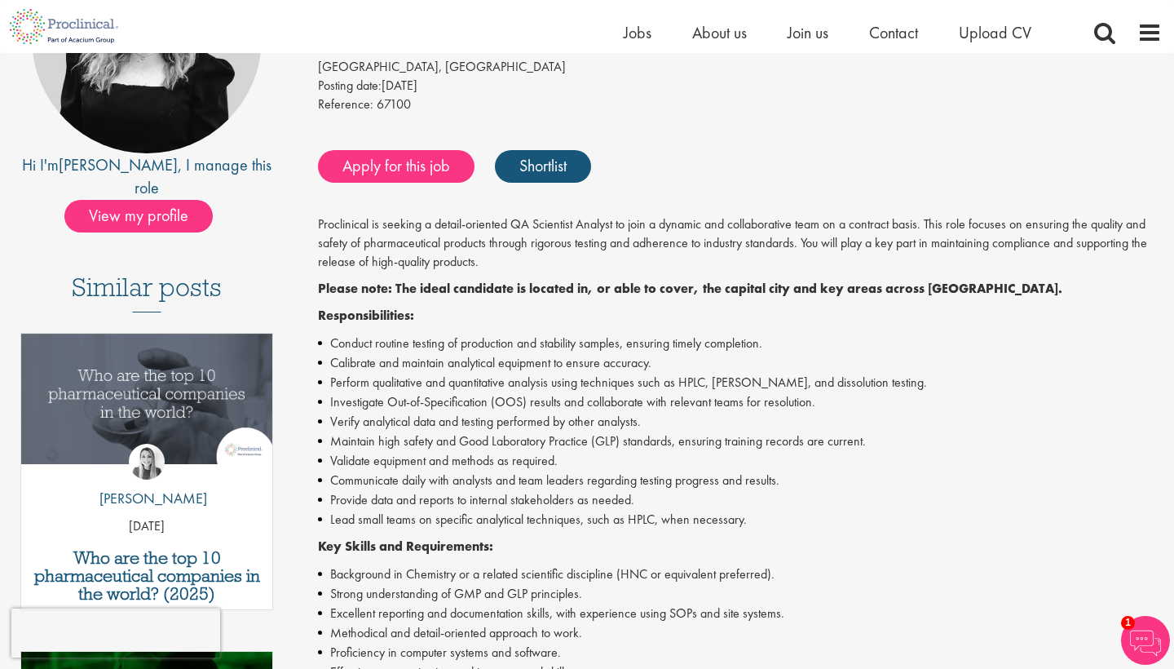
scroll to position [2, 0]
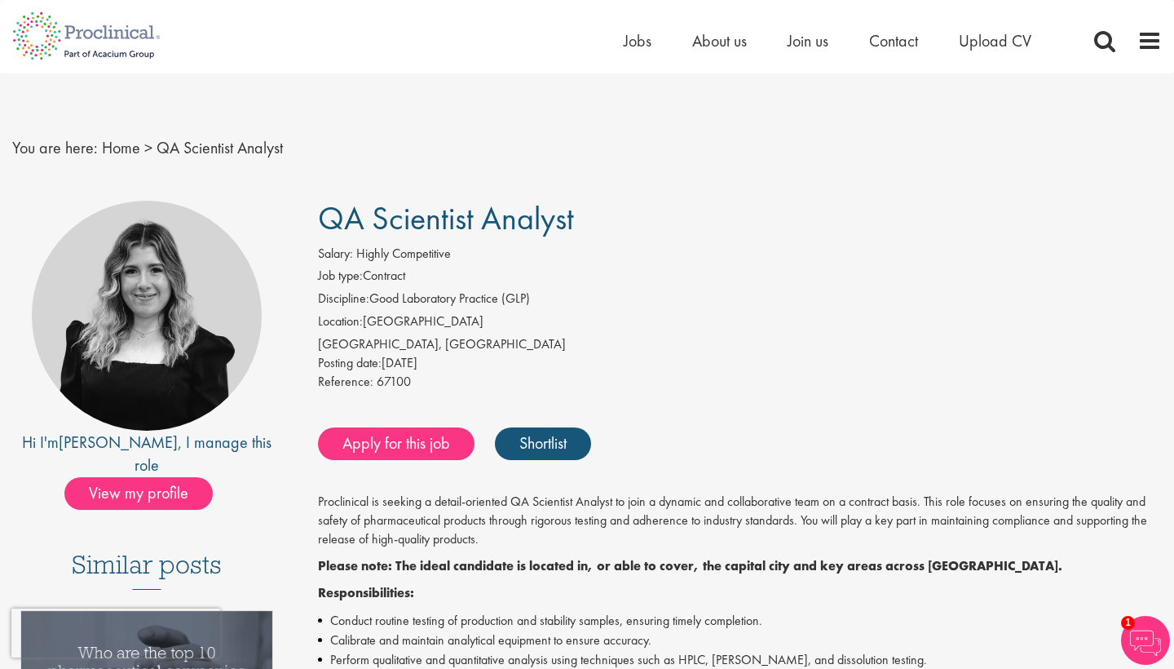
copy p "[PERSON_NAME]"
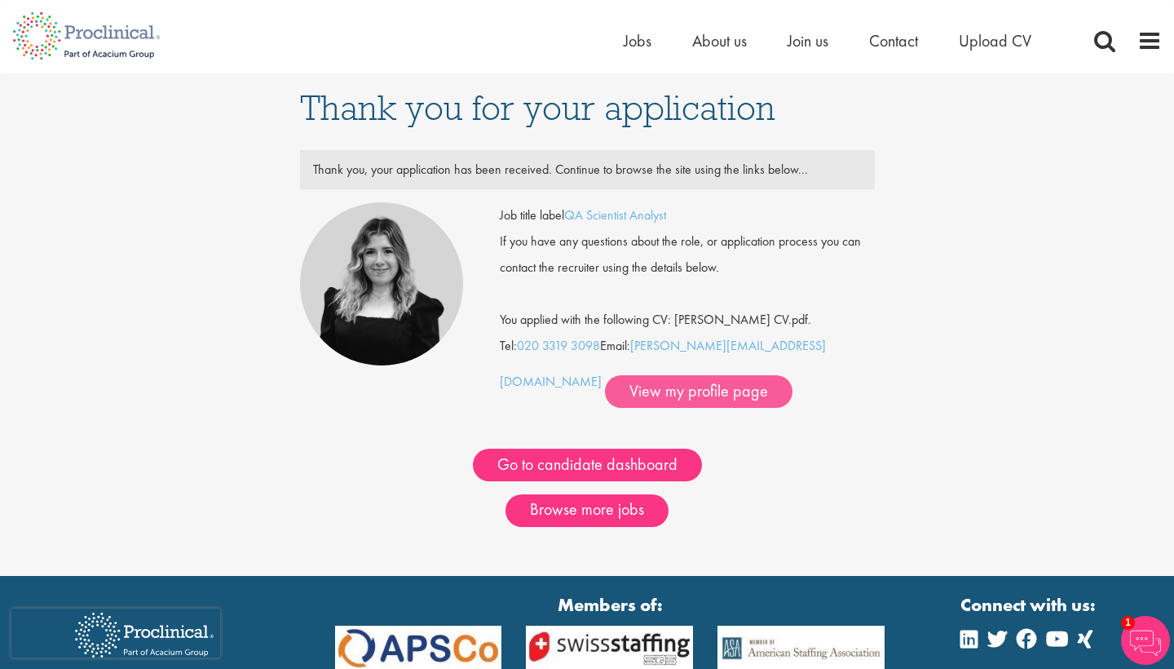
click at [648, 385] on link "View my profile page" at bounding box center [699, 391] width 188 height 33
